Goal: Task Accomplishment & Management: Manage account settings

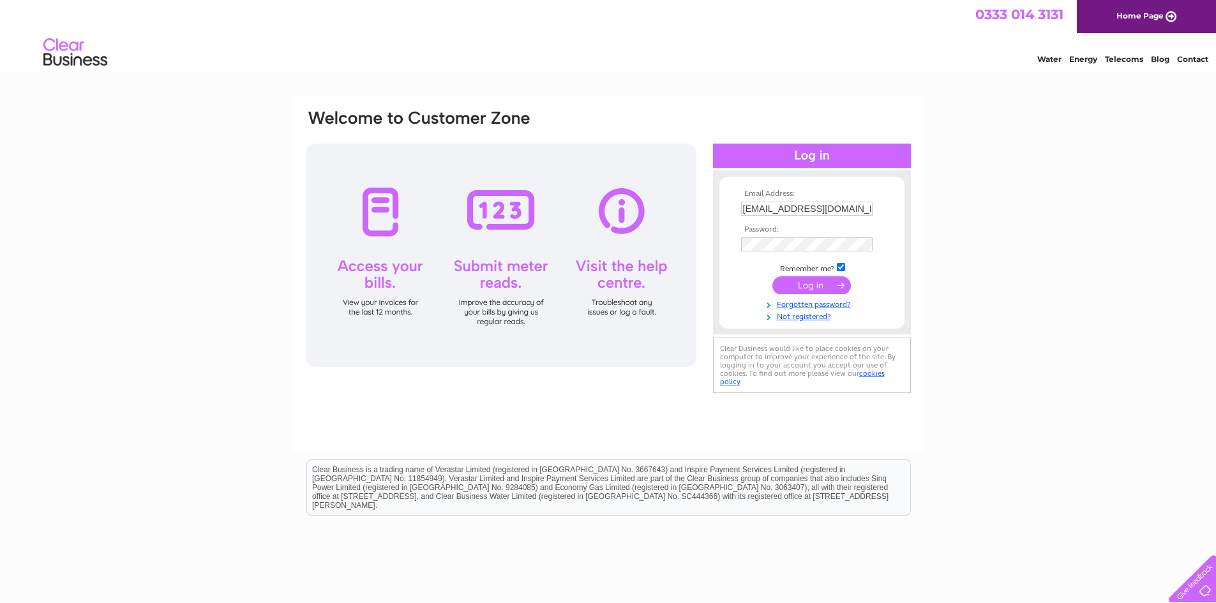
click at [806, 287] on input "submit" at bounding box center [811, 285] width 78 height 18
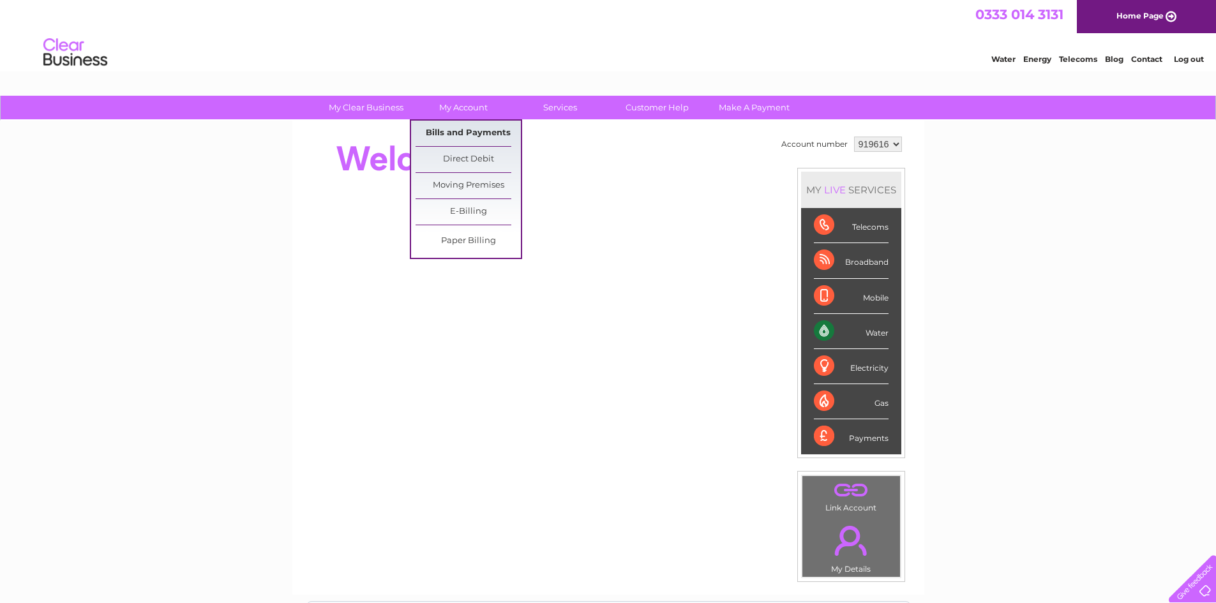
click at [480, 135] on link "Bills and Payments" at bounding box center [467, 134] width 105 height 26
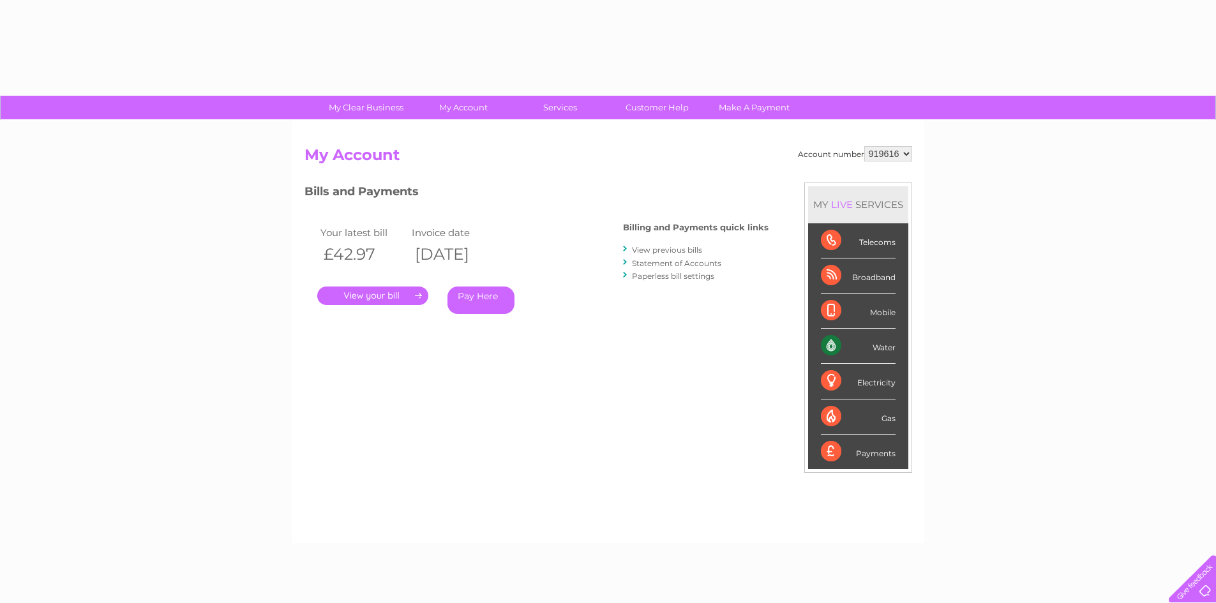
click at [410, 293] on link "." at bounding box center [372, 296] width 111 height 19
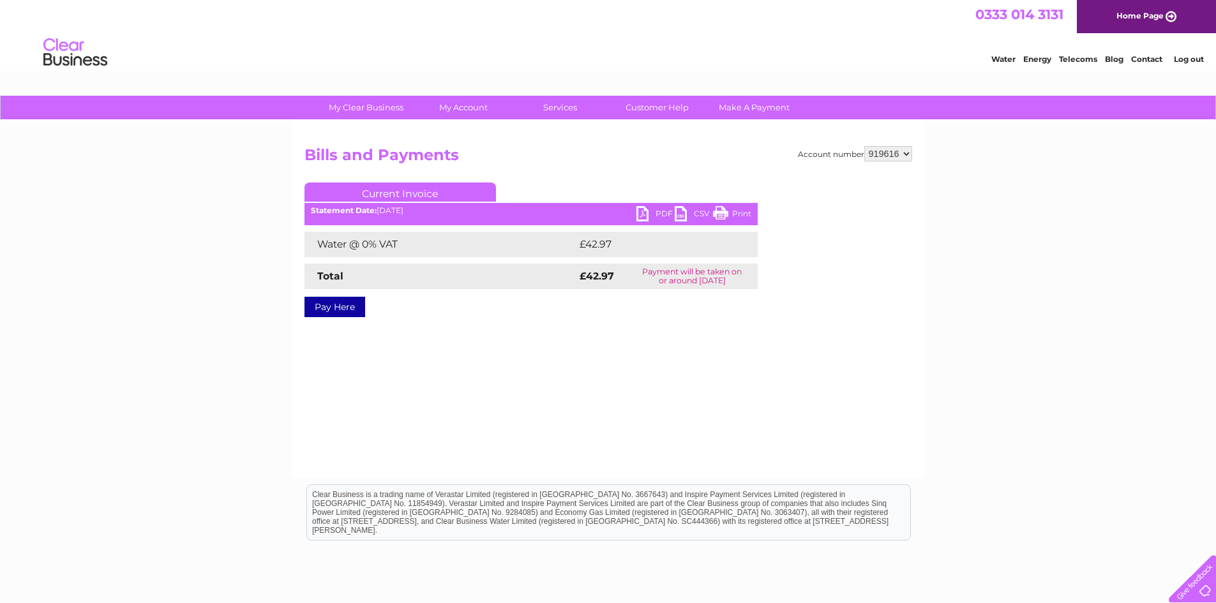
click at [654, 213] on link "PDF" at bounding box center [655, 215] width 38 height 19
click at [638, 213] on link "PDF" at bounding box center [655, 215] width 38 height 19
